Goal: Information Seeking & Learning: Learn about a topic

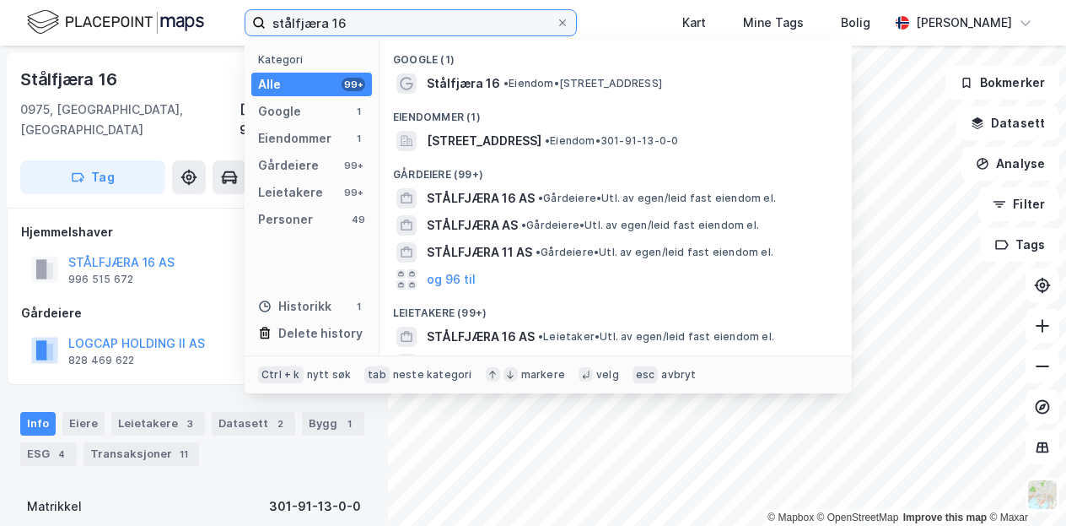
drag, startPoint x: 370, startPoint y: 21, endPoint x: 138, endPoint y: 18, distance: 232.0
click at [138, 18] on div "stålfjæra 16 Kategori Alle 99+ Google 1 Eiendommer 1 Gårdeiere 99+ Leietakere 9…" at bounding box center [533, 23] width 1066 height 46
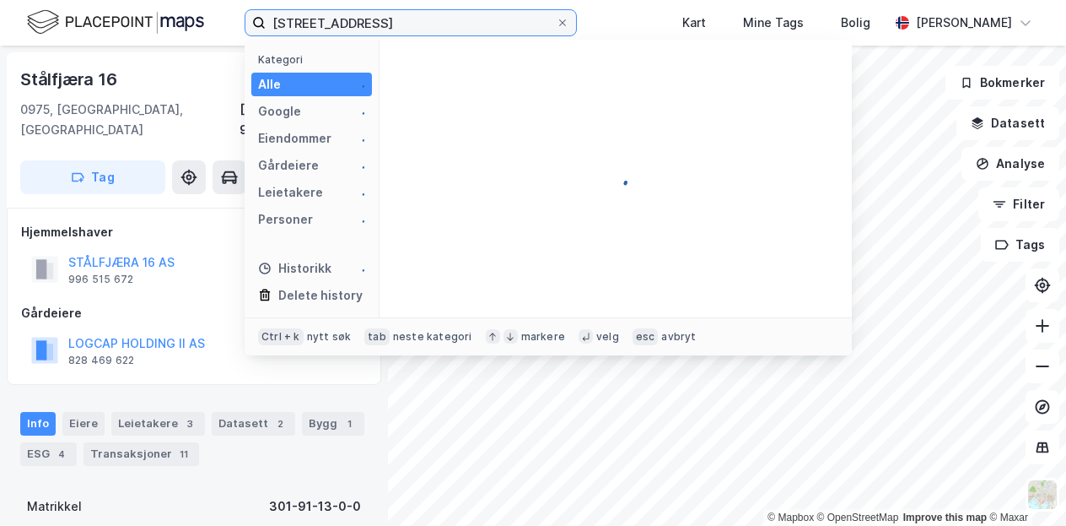
type input "[STREET_ADDRESS]"
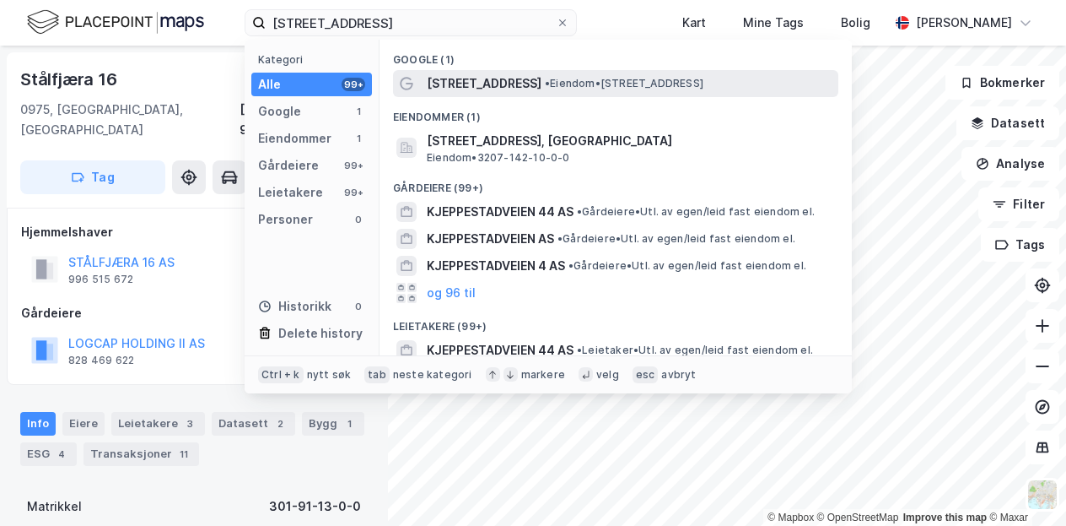
click at [557, 85] on span "• Eiendom • [STREET_ADDRESS]" at bounding box center [624, 83] width 159 height 13
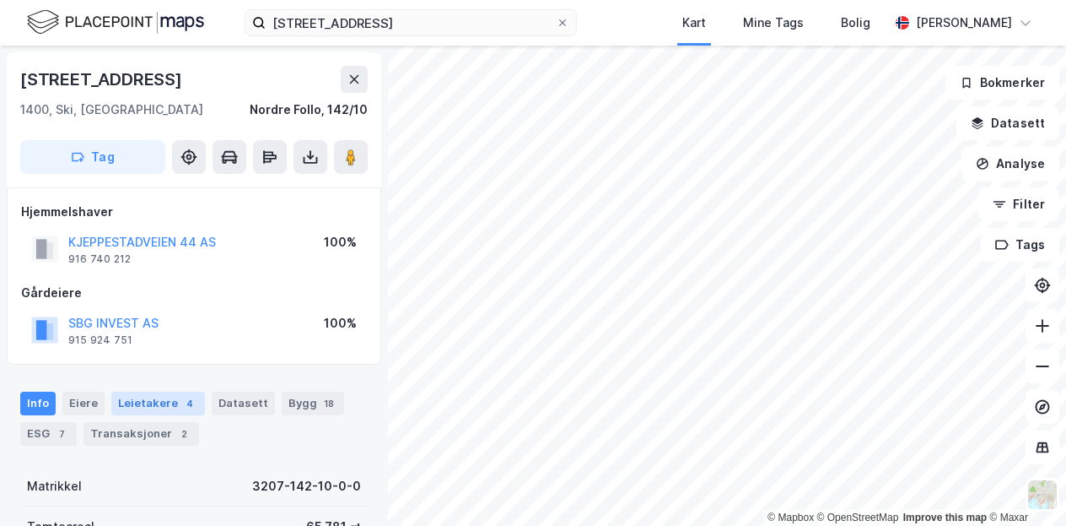
click at [169, 401] on div "Leietakere 4" at bounding box center [158, 403] width 94 height 24
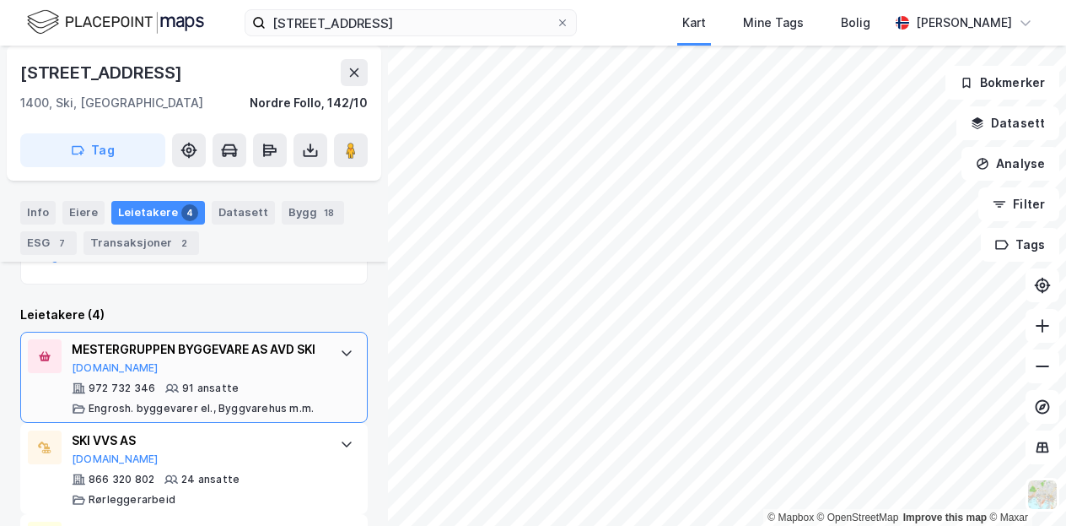
scroll to position [418, 0]
